Goal: Information Seeking & Learning: Learn about a topic

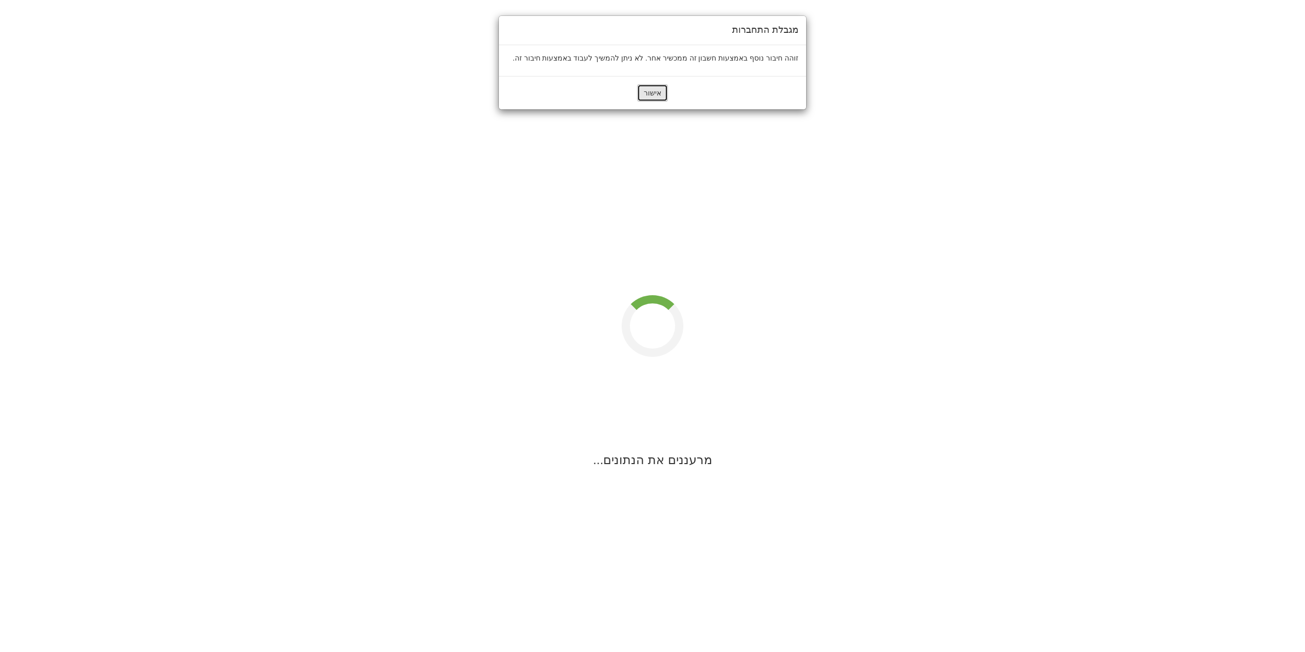
click at [652, 96] on button "אישור" at bounding box center [652, 92] width 31 height 17
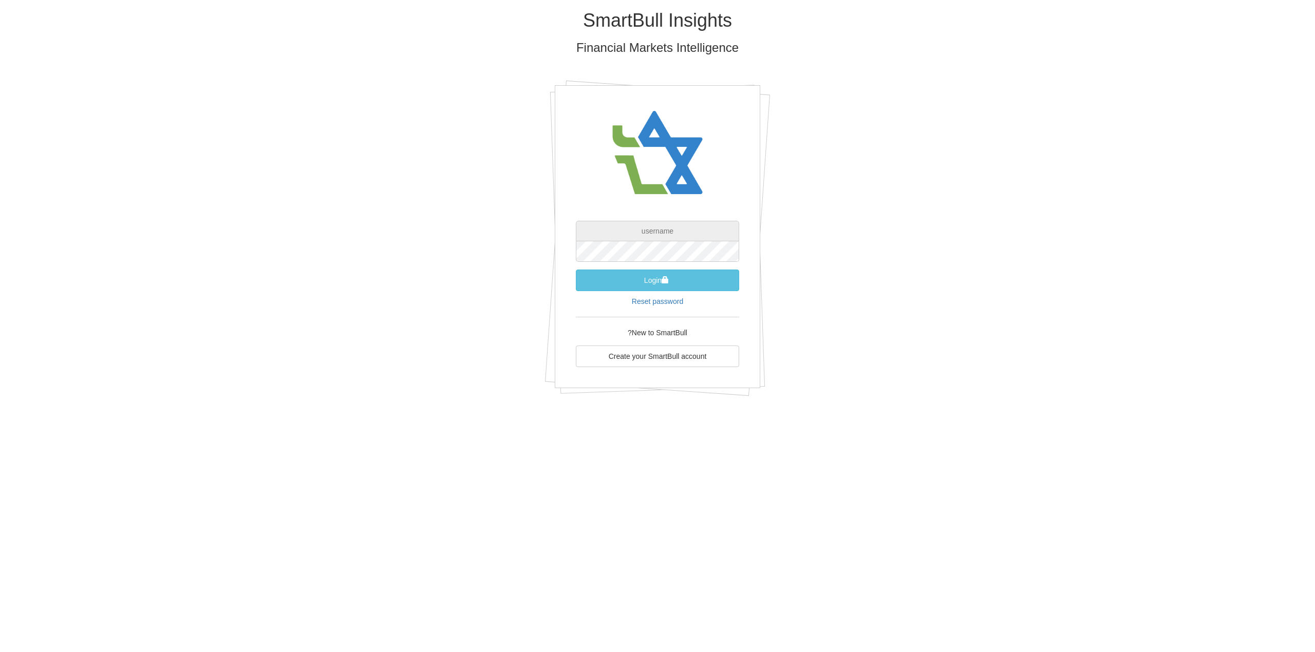
type input "[EMAIL_ADDRESS][DOMAIN_NAME]"
click at [663, 283] on span "submit" at bounding box center [665, 279] width 7 height 7
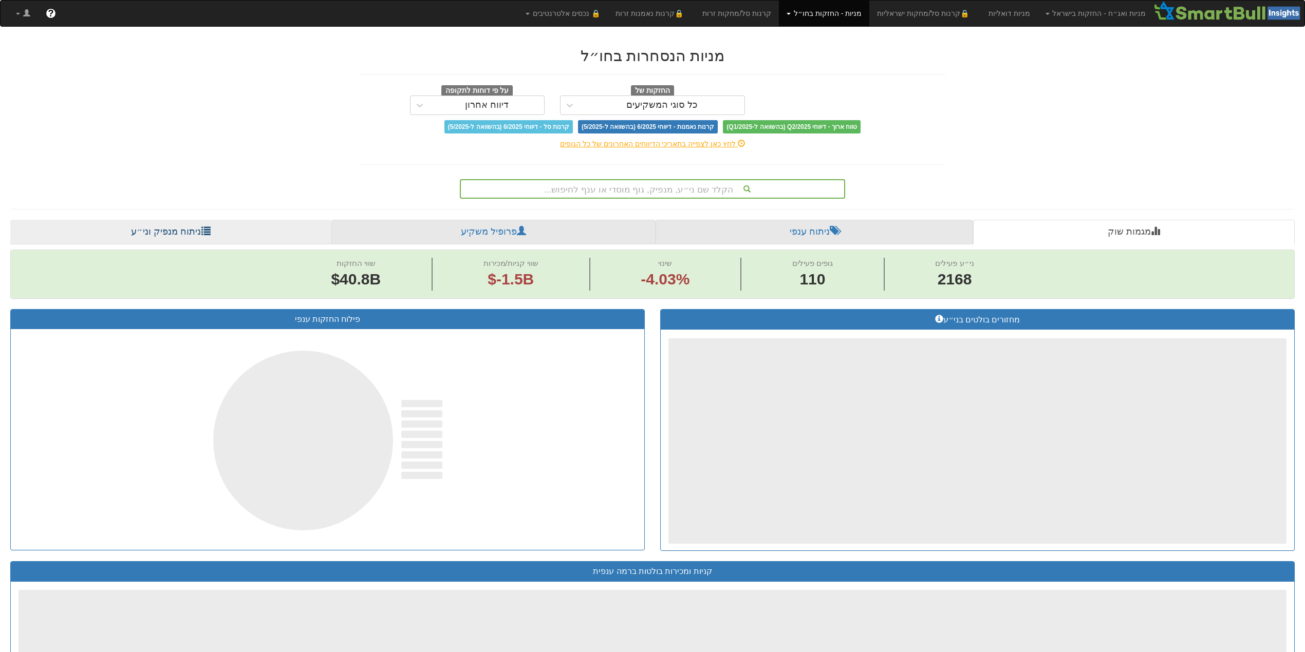
click at [139, 227] on link "ניתוח מנפיק וני״ע" at bounding box center [170, 232] width 321 height 25
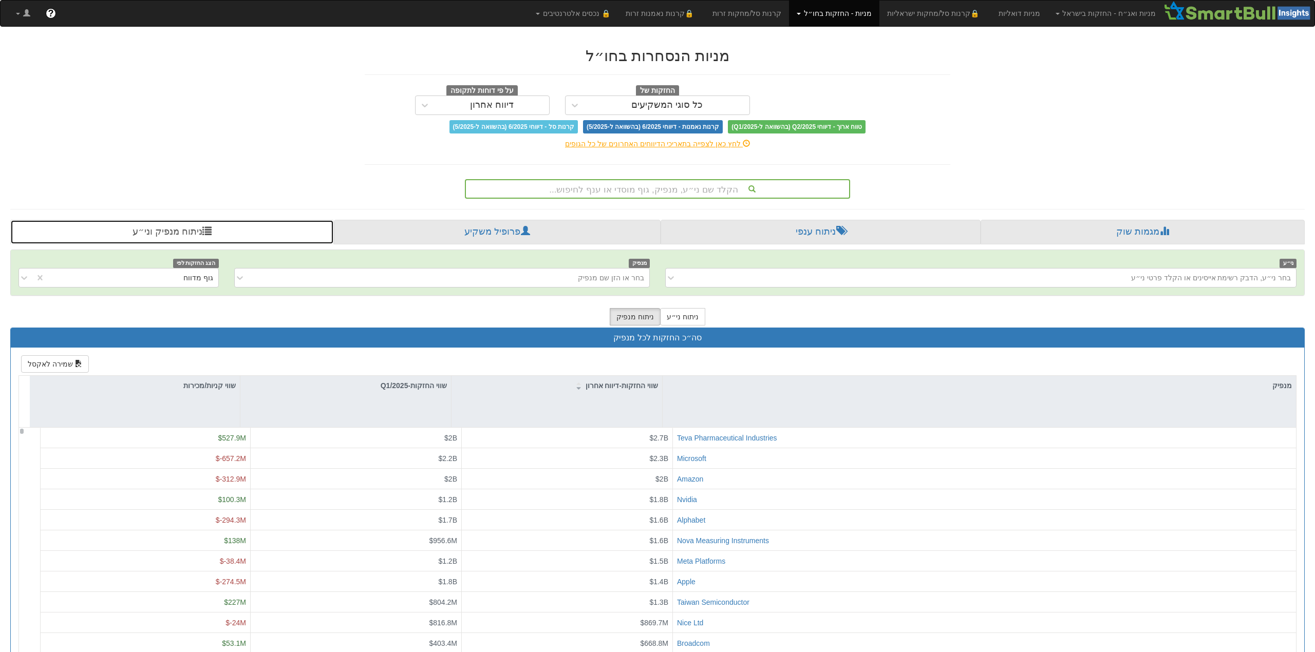
click at [190, 235] on link "ניתוח מנפיק וני״ע" at bounding box center [172, 232] width 324 height 25
click at [1155, 281] on div "בחר ני״ע, הדבק רשימת אייסינים או הקלד פרטי ני״ע" at bounding box center [1201, 278] width 160 height 10
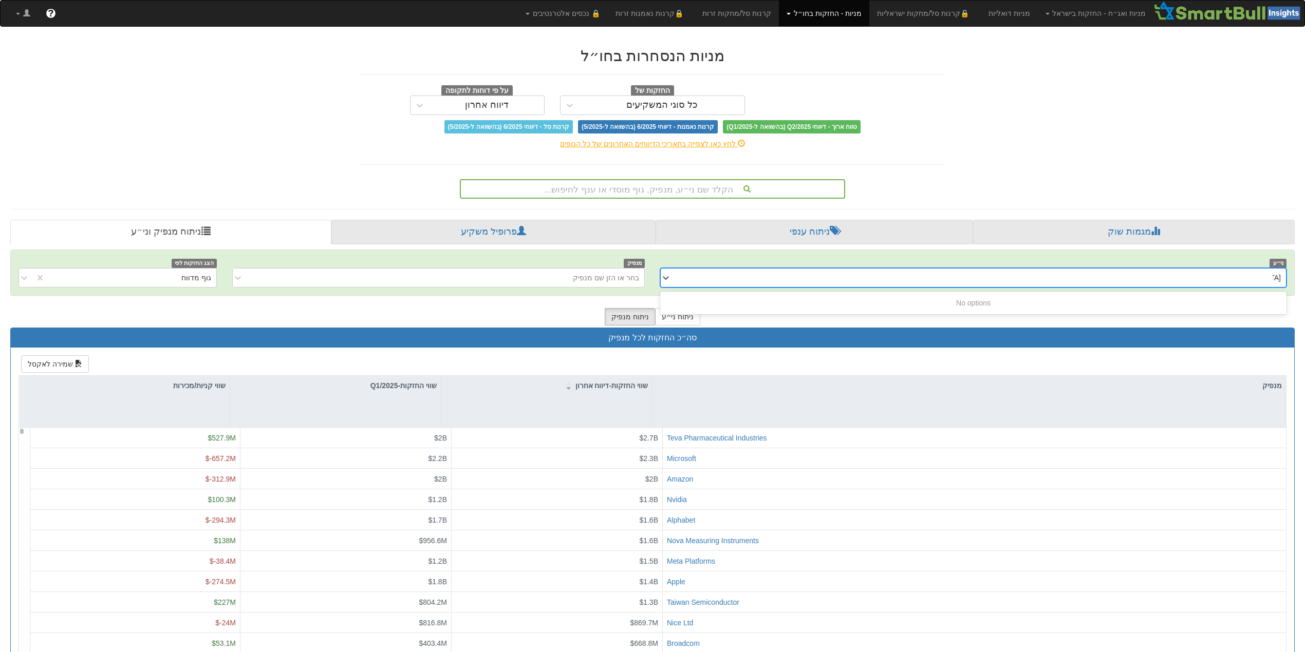
type input "ך"
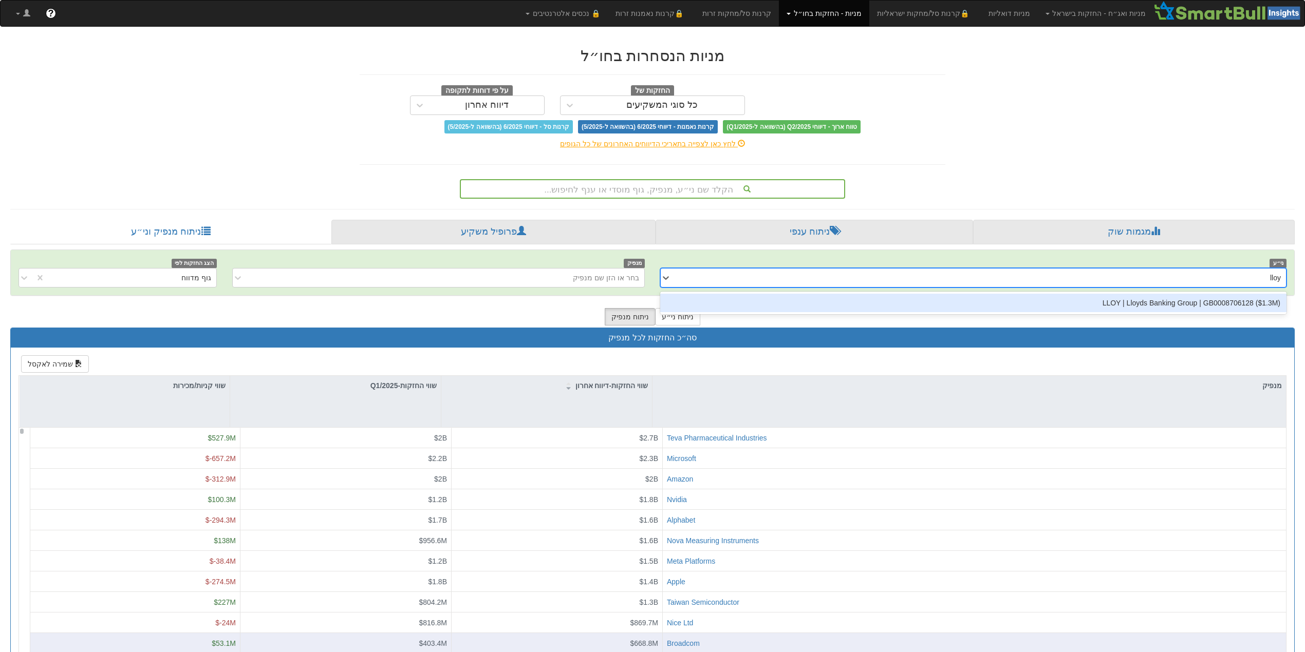
type input "lloy"
